Goal: Task Accomplishment & Management: Use online tool/utility

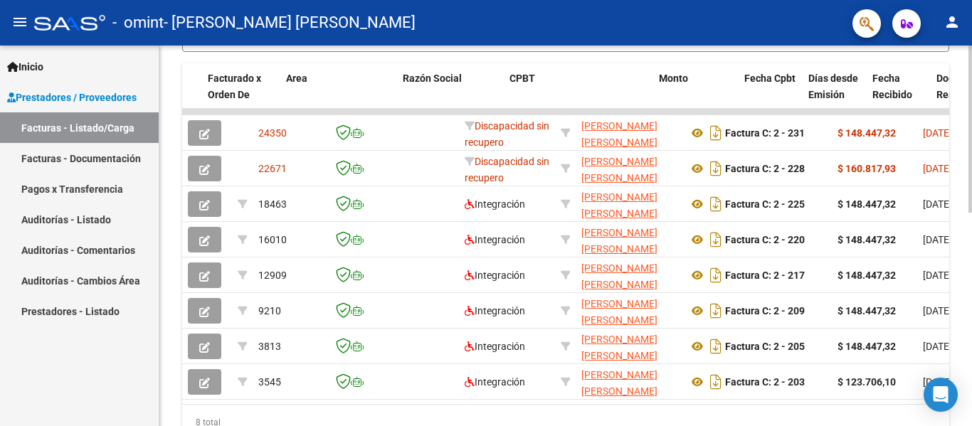
scroll to position [0, 331]
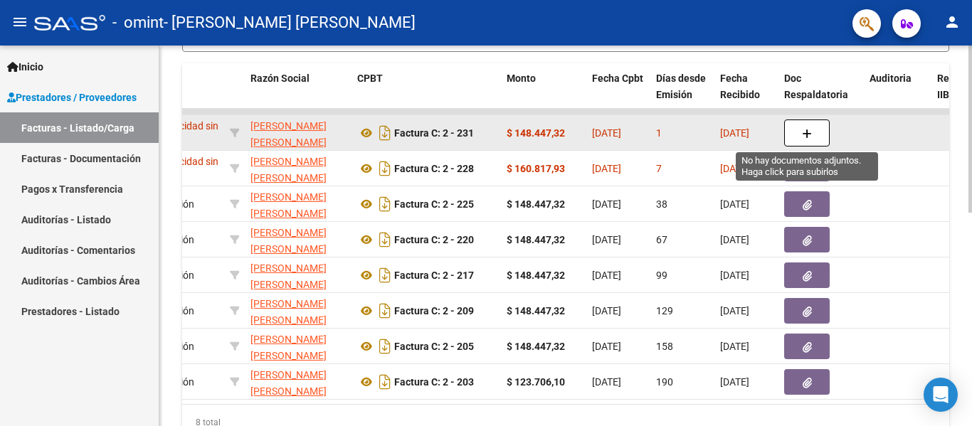
click at [789, 130] on button "button" at bounding box center [808, 133] width 46 height 27
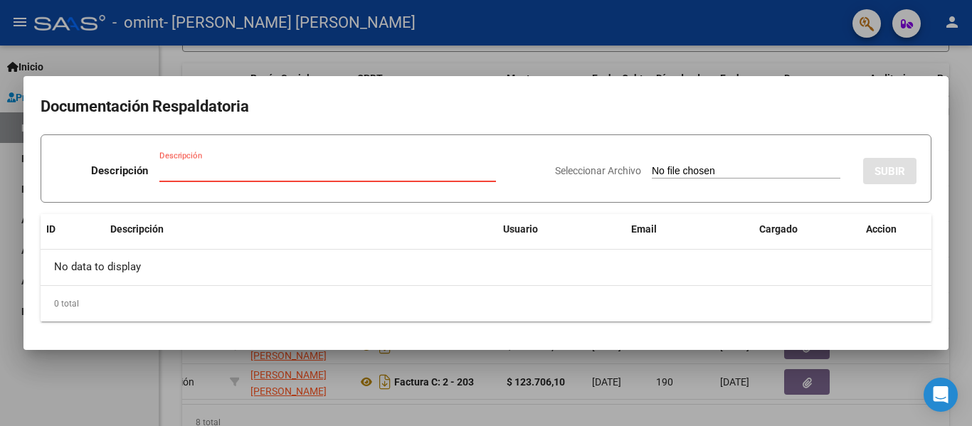
type input "C:\fakepath\PLANILLA SEPTIEMBRE.pdf"
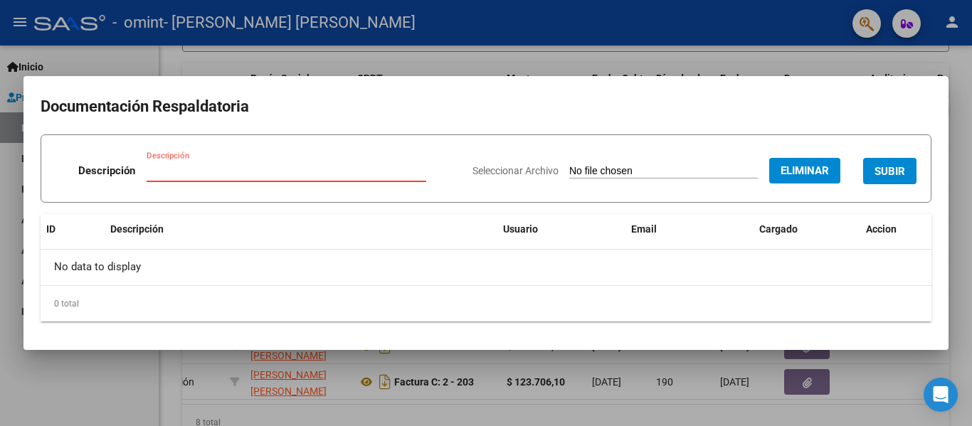
click at [266, 167] on input "Descripción" at bounding box center [287, 170] width 280 height 13
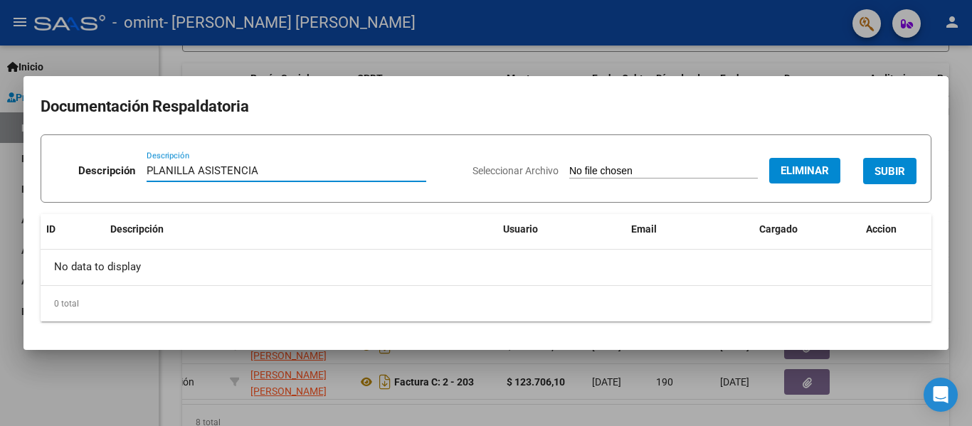
type input "PLANILLA ASISTENCIA"
click at [890, 169] on span "SUBIR" at bounding box center [890, 171] width 31 height 13
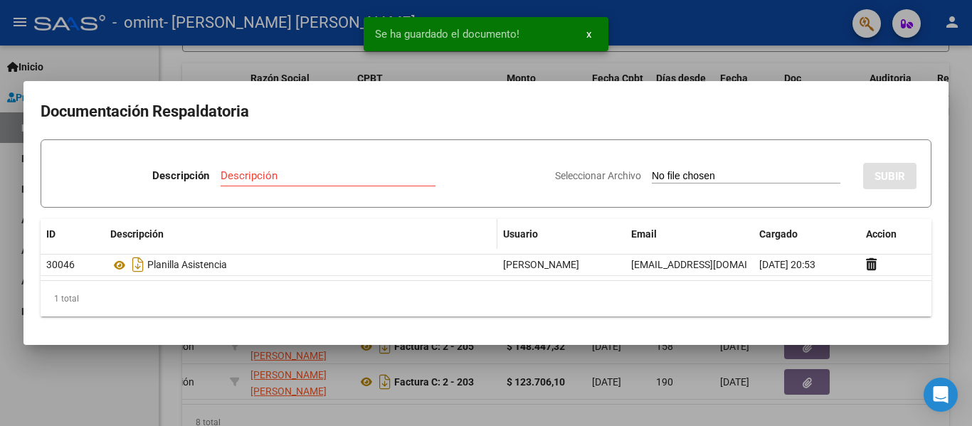
type input "C:\fakepath\Informe semestral [PERSON_NAME].pdf"
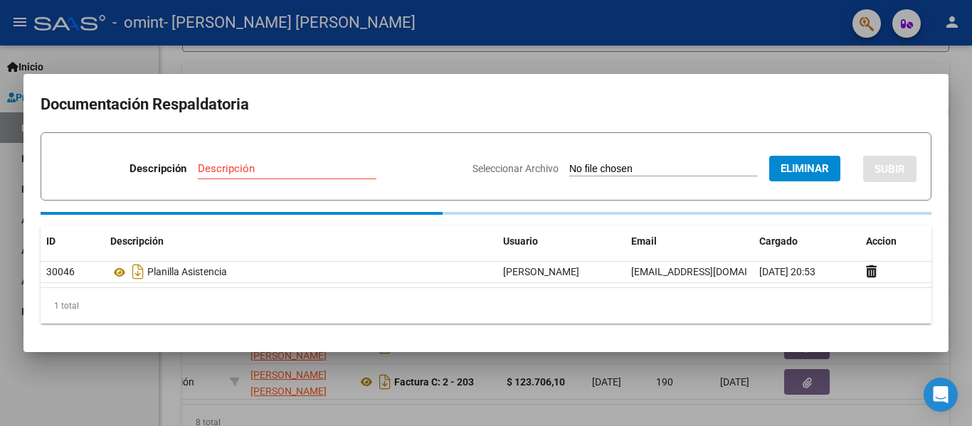
click at [221, 166] on input "Descripción" at bounding box center [287, 168] width 179 height 13
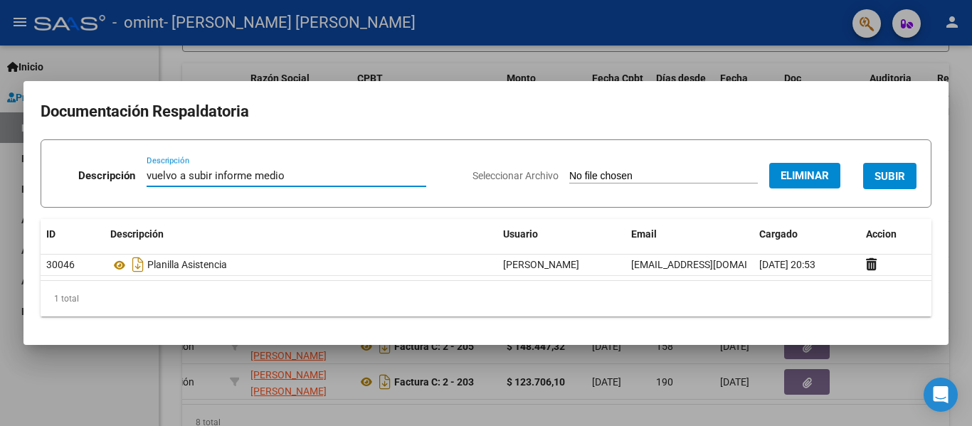
type input "vuelvo a subir informe medio"
click at [888, 167] on button "SUBIR" at bounding box center [890, 176] width 53 height 26
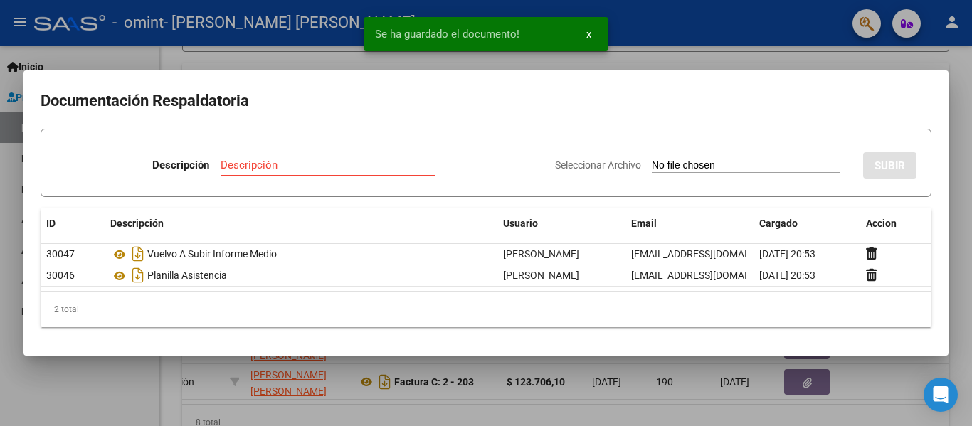
click at [59, 404] on div at bounding box center [486, 213] width 972 height 426
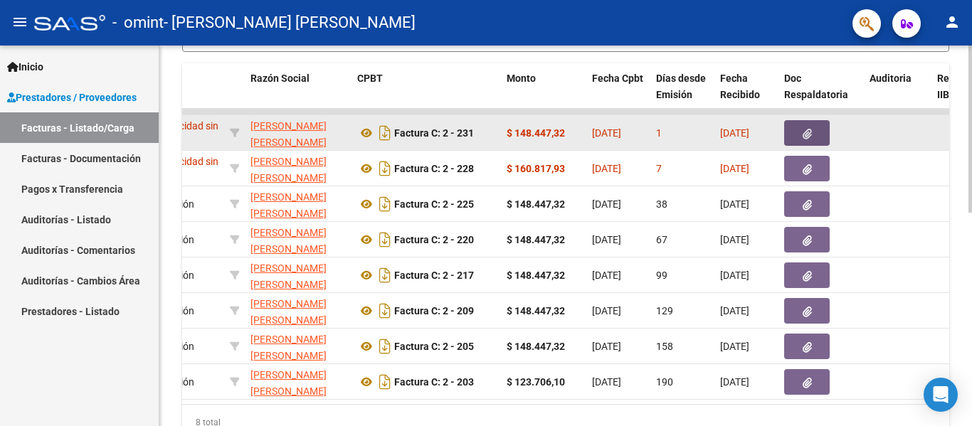
click at [798, 132] on button "button" at bounding box center [808, 133] width 46 height 26
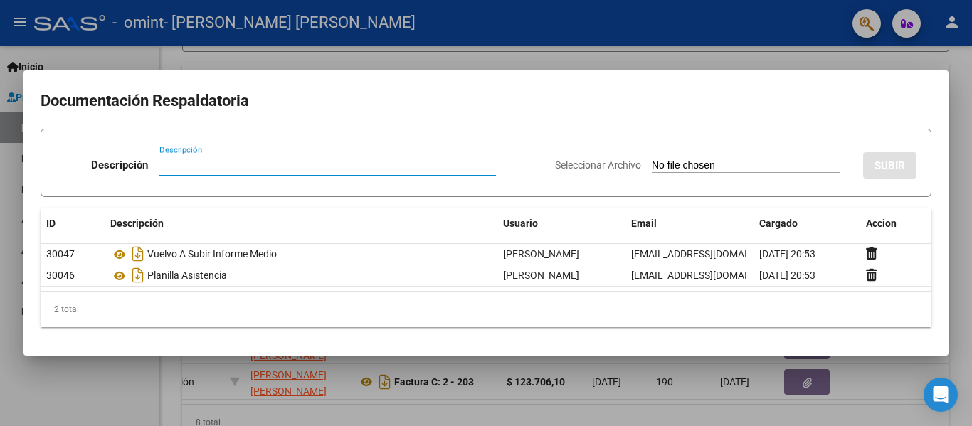
click at [53, 402] on div at bounding box center [486, 213] width 972 height 426
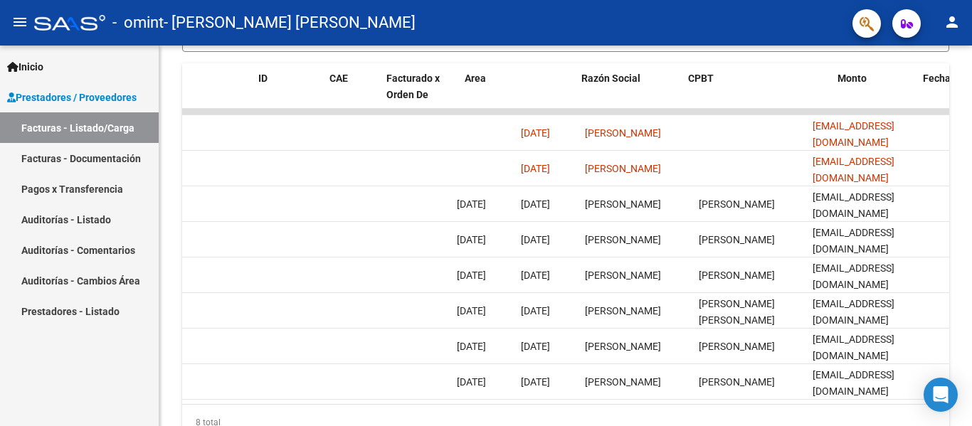
scroll to position [0, 0]
